Goal: Information Seeking & Learning: Understand process/instructions

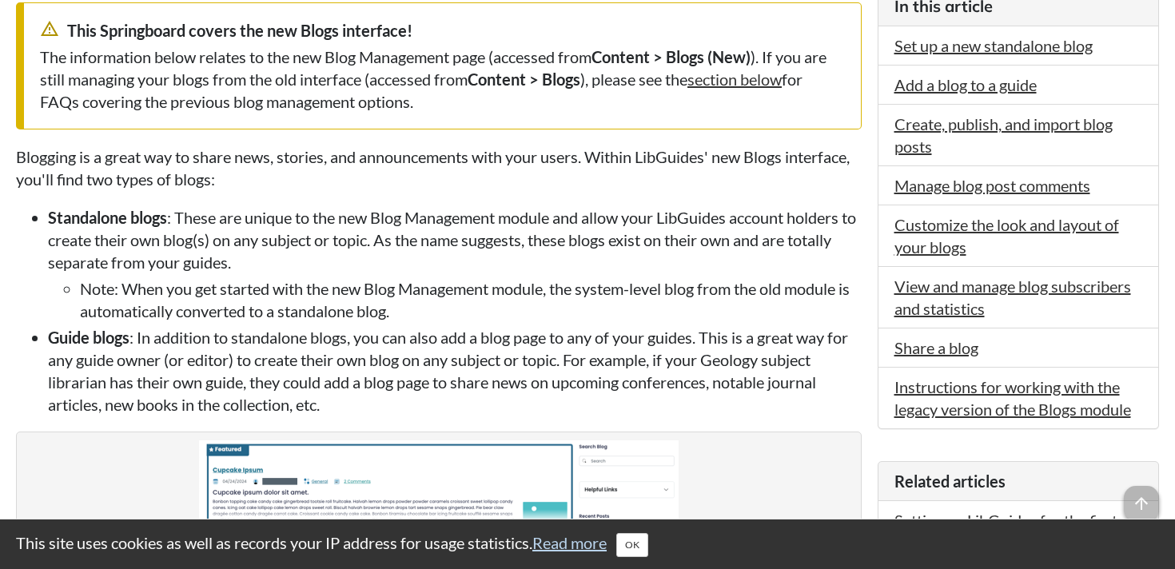
scroll to position [443, 0]
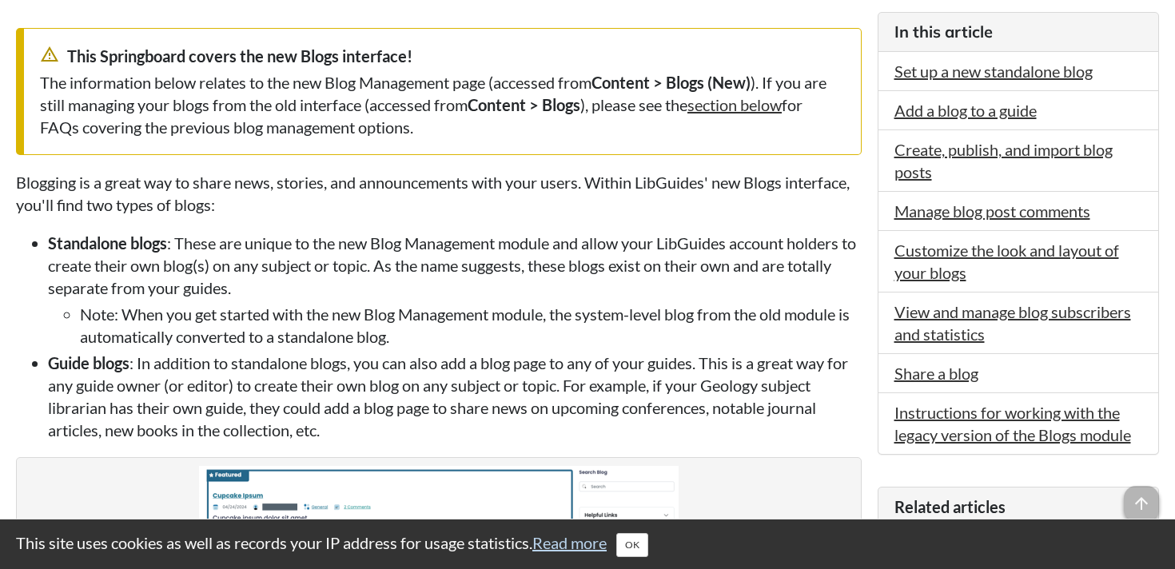
scroll to position [416, 0]
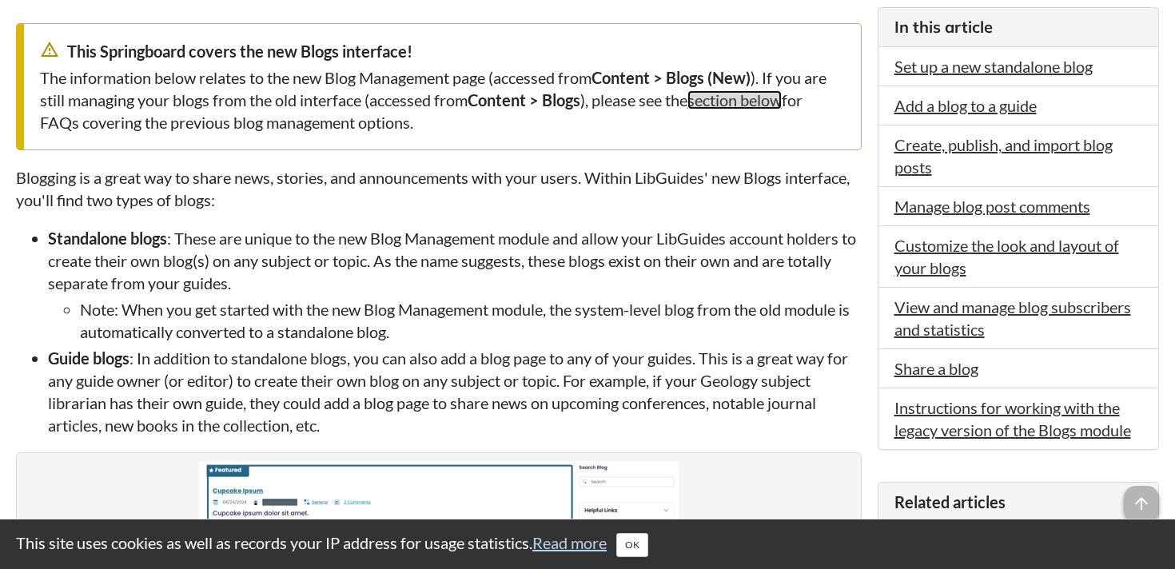
click at [736, 101] on link "section below" at bounding box center [734, 99] width 94 height 19
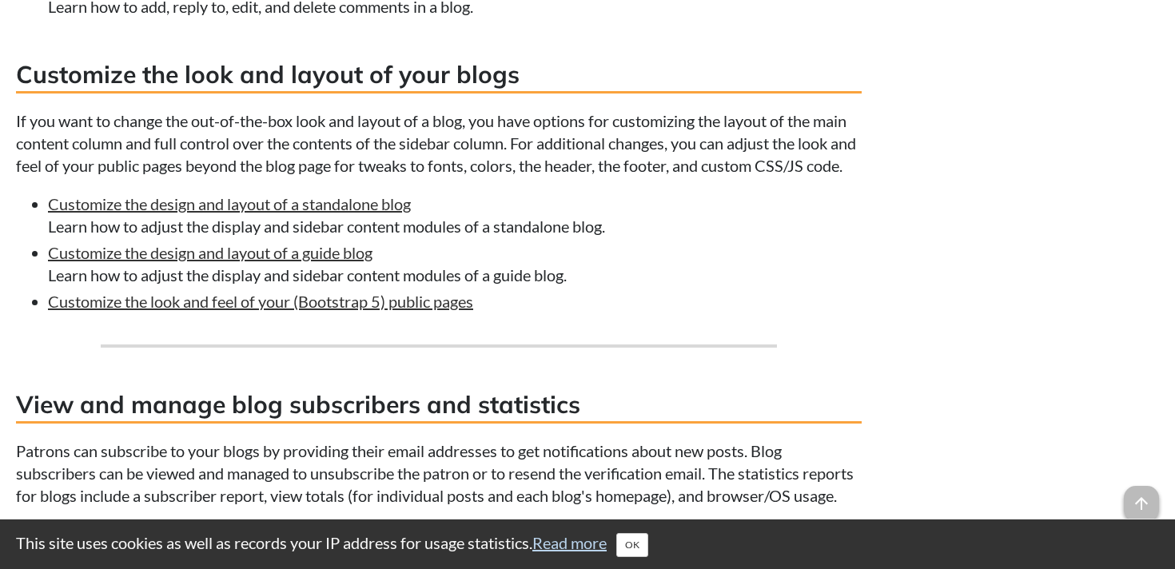
scroll to position [3547, 0]
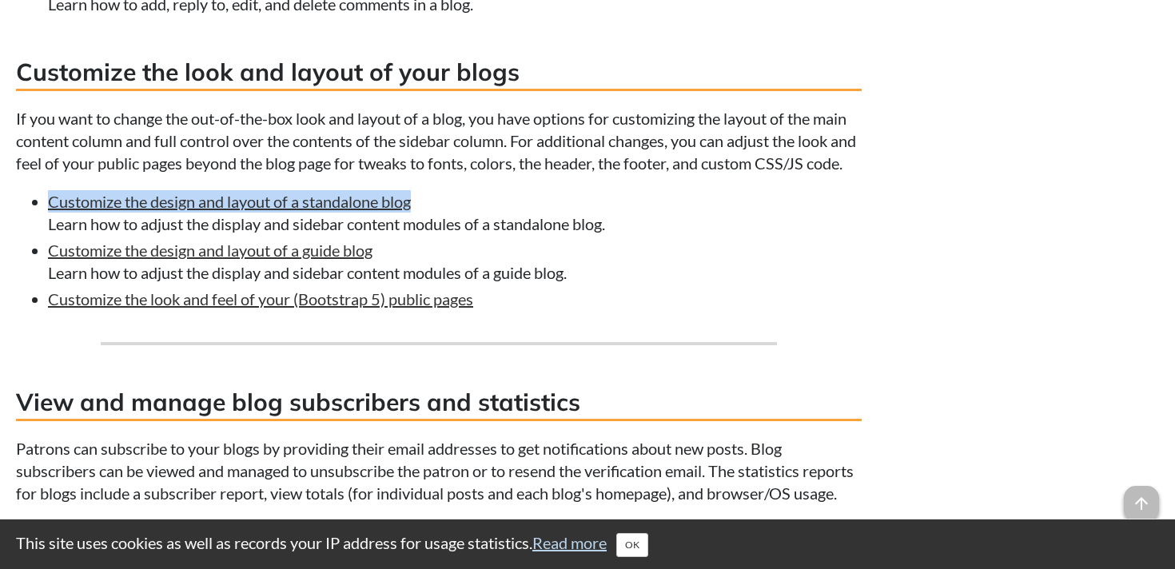
click at [250, 135] on p "If you want to change the out-of-the-box look and layout of a blog, you have op…" at bounding box center [439, 140] width 846 height 67
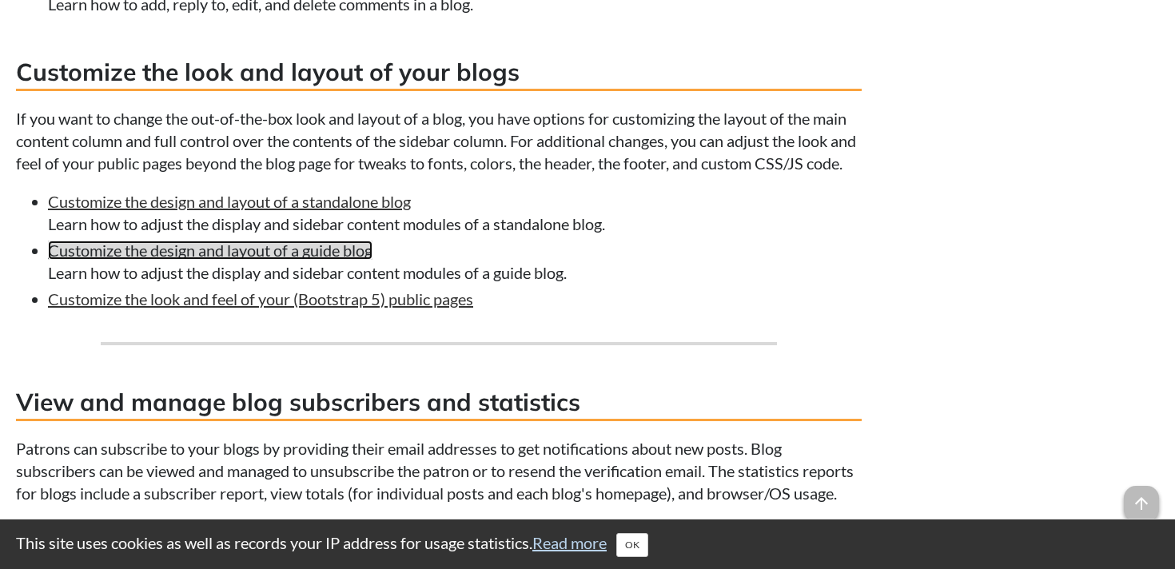
click at [214, 260] on link "Customize the design and layout of a guide blog" at bounding box center [210, 250] width 324 height 19
